Goal: Navigation & Orientation: Find specific page/section

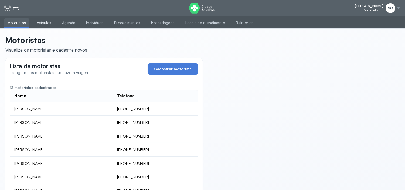
click at [43, 23] on link "Veículos" at bounding box center [43, 22] width 21 height 9
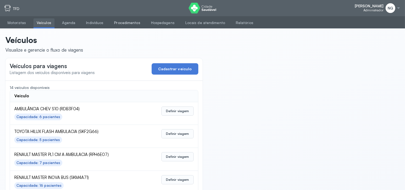
click at [131, 21] on link "Procedimentos" at bounding box center [127, 22] width 32 height 9
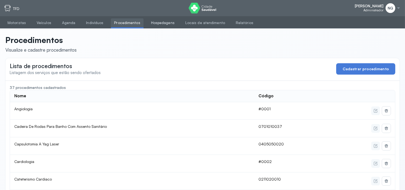
click at [166, 20] on link "Hospedagens" at bounding box center [163, 22] width 30 height 9
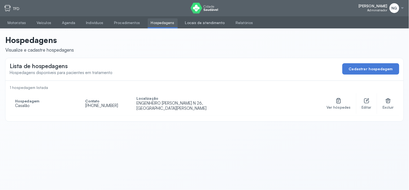
click at [191, 22] on link "Locais de atendimento" at bounding box center [205, 22] width 46 height 9
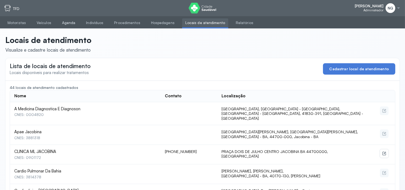
click at [64, 21] on link "Agenda" at bounding box center [69, 22] width 20 height 9
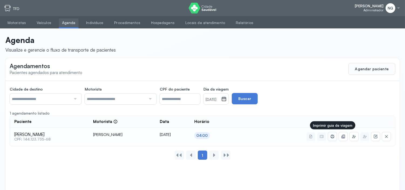
click at [333, 135] on icon at bounding box center [333, 136] width 4 height 2
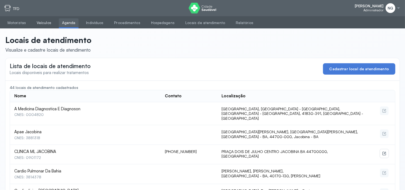
click at [39, 22] on link "Veículos" at bounding box center [43, 22] width 21 height 9
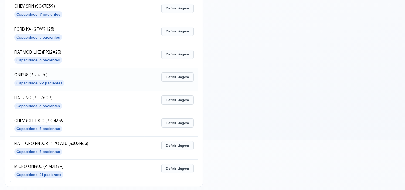
scroll to position [242, 0]
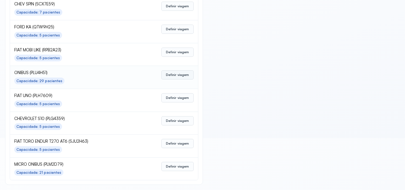
click at [171, 76] on button "Definir viagem" at bounding box center [177, 74] width 32 height 9
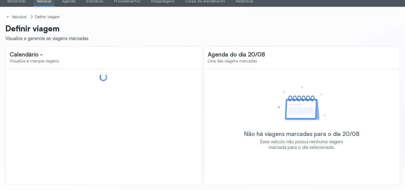
scroll to position [22, 0]
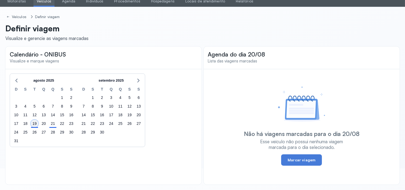
click at [35, 125] on div "19" at bounding box center [35, 124] width 8 height 8
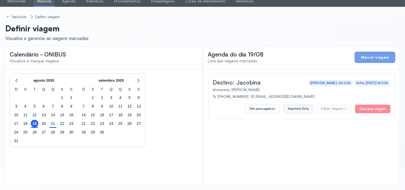
click at [296, 111] on button "Imprimir lista" at bounding box center [298, 108] width 30 height 9
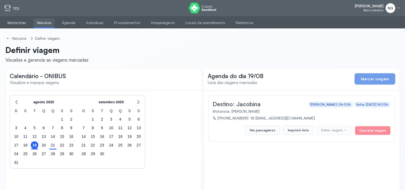
click at [9, 23] on link "Motoristas" at bounding box center [16, 22] width 25 height 9
